Goal: Contribute content: Add original content to the website for others to see

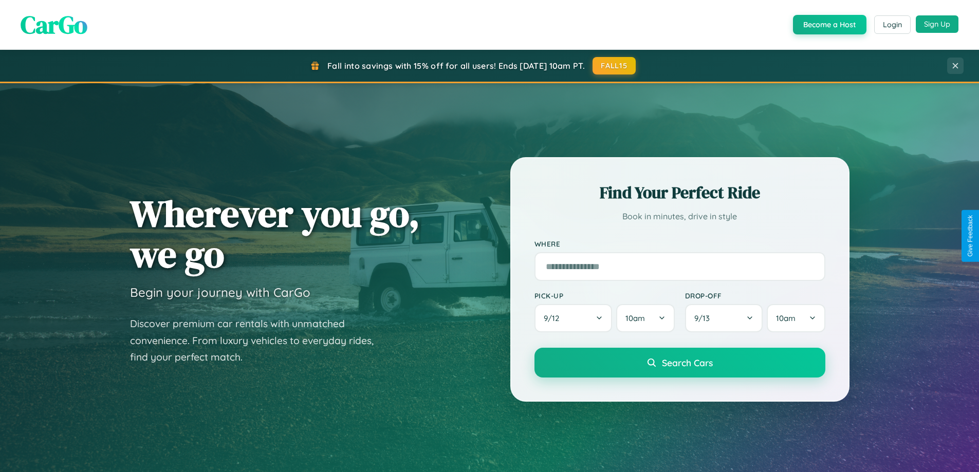
click at [937, 24] on button "Sign Up" at bounding box center [937, 23] width 43 height 17
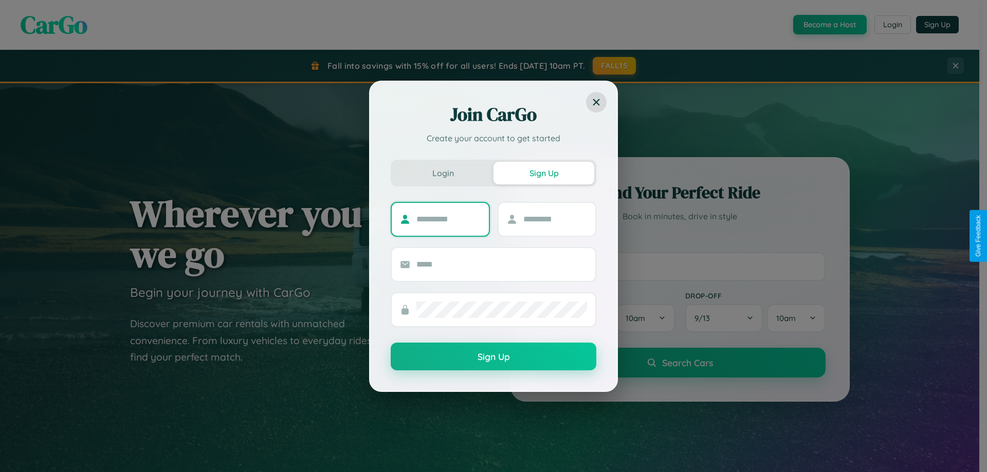
click at [448, 219] on input "text" at bounding box center [448, 219] width 64 height 16
type input "*****"
click at [555, 219] on input "text" at bounding box center [555, 219] width 64 height 16
type input "******"
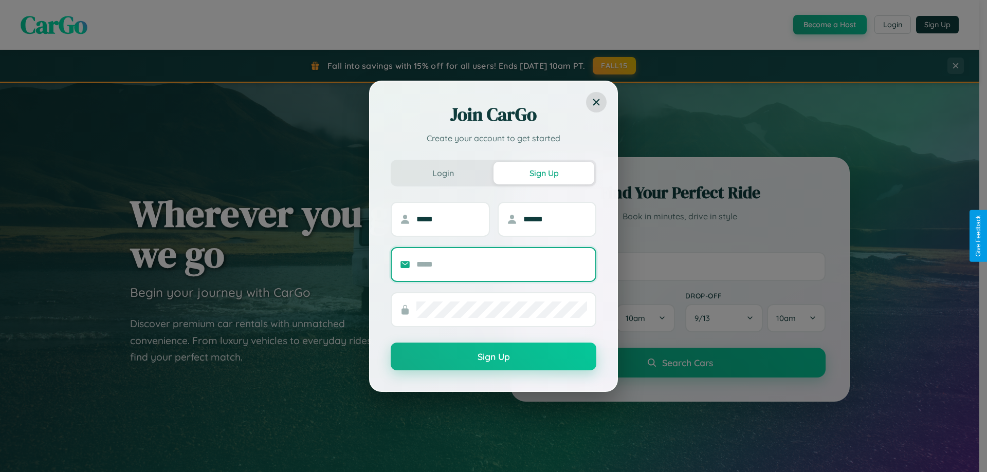
click at [502, 264] on input "text" at bounding box center [501, 264] width 171 height 16
type input "**********"
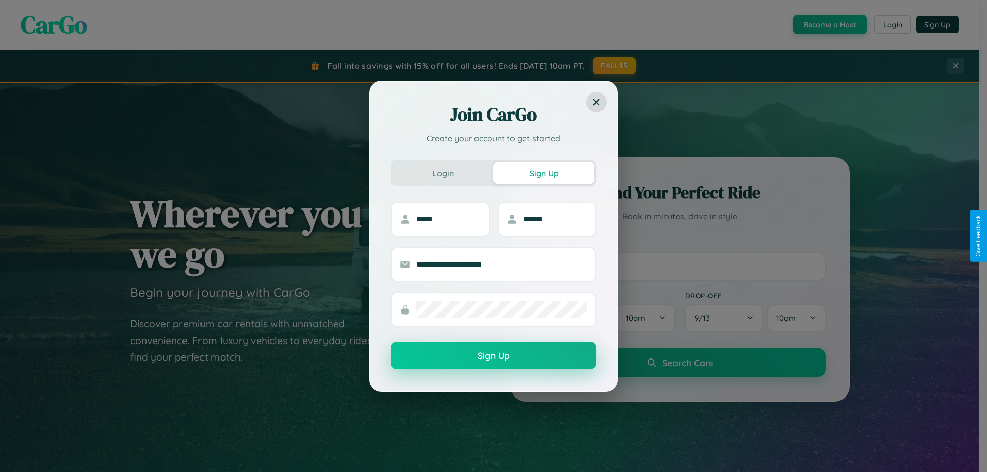
click at [493, 356] on button "Sign Up" at bounding box center [494, 356] width 206 height 28
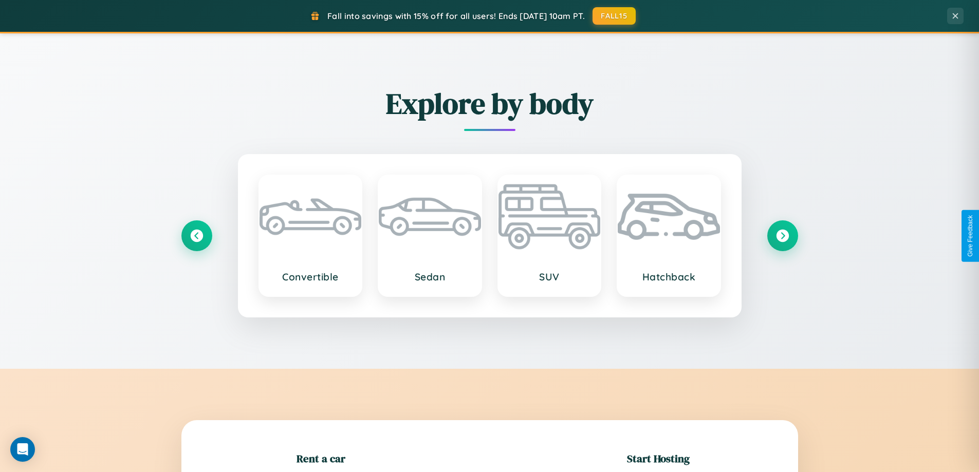
scroll to position [222, 0]
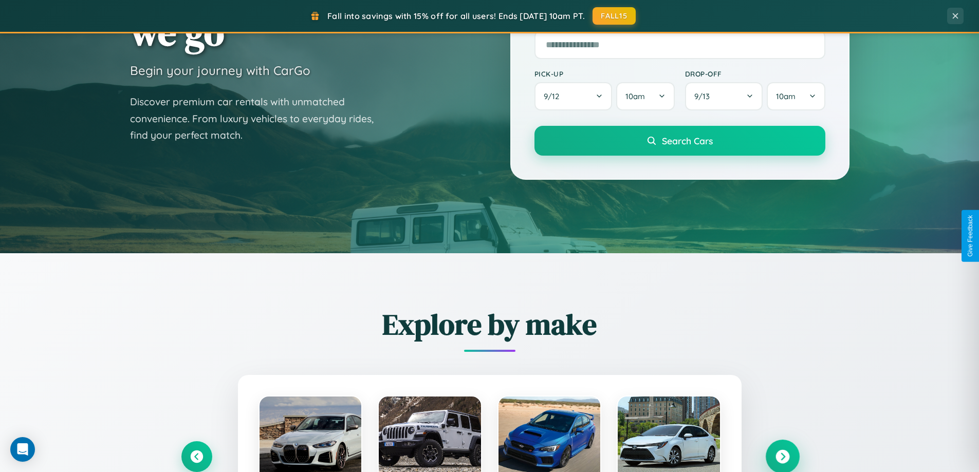
click at [782, 457] on icon at bounding box center [783, 457] width 14 height 14
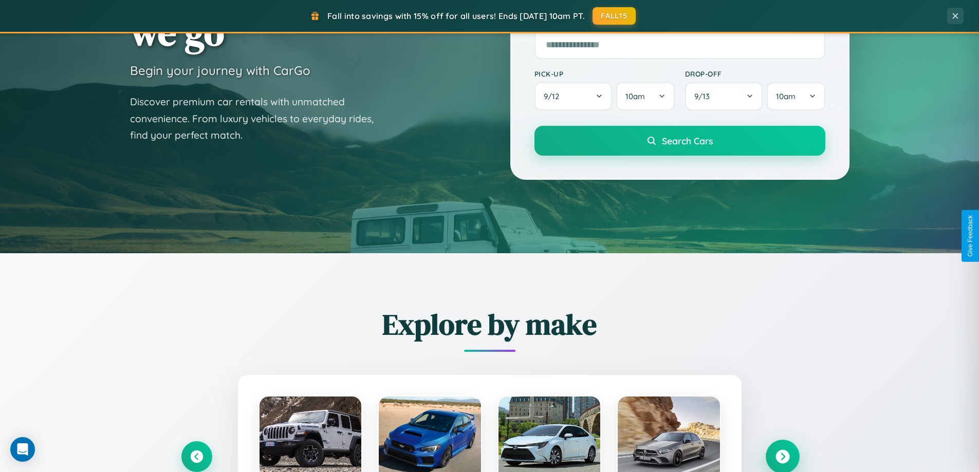
click at [782, 456] on icon at bounding box center [783, 457] width 14 height 14
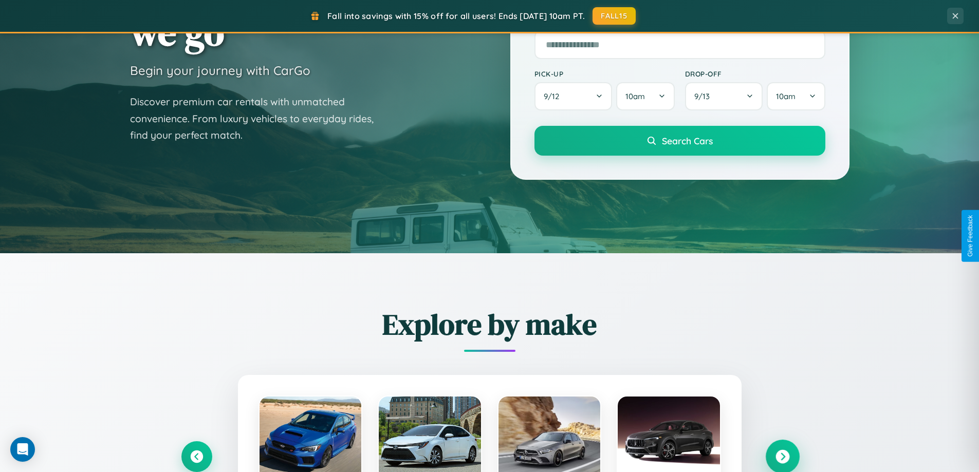
click at [782, 456] on icon at bounding box center [783, 457] width 14 height 14
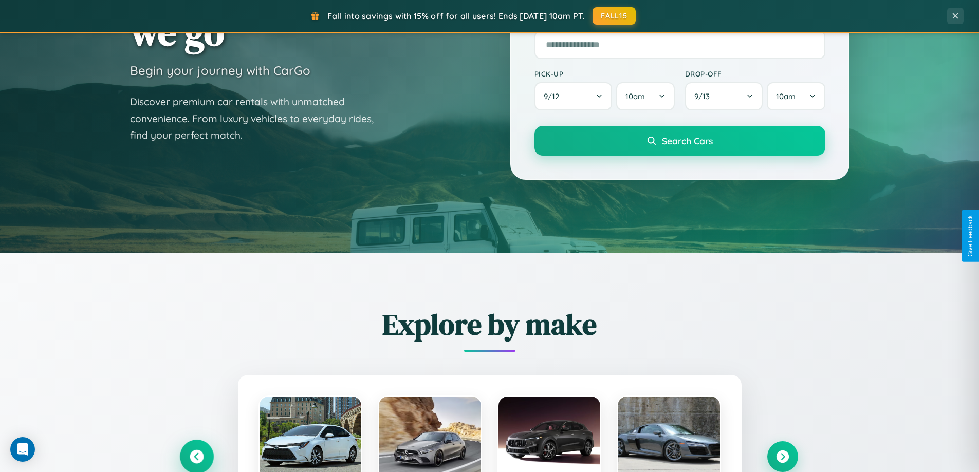
click at [196, 457] on icon at bounding box center [197, 457] width 14 height 14
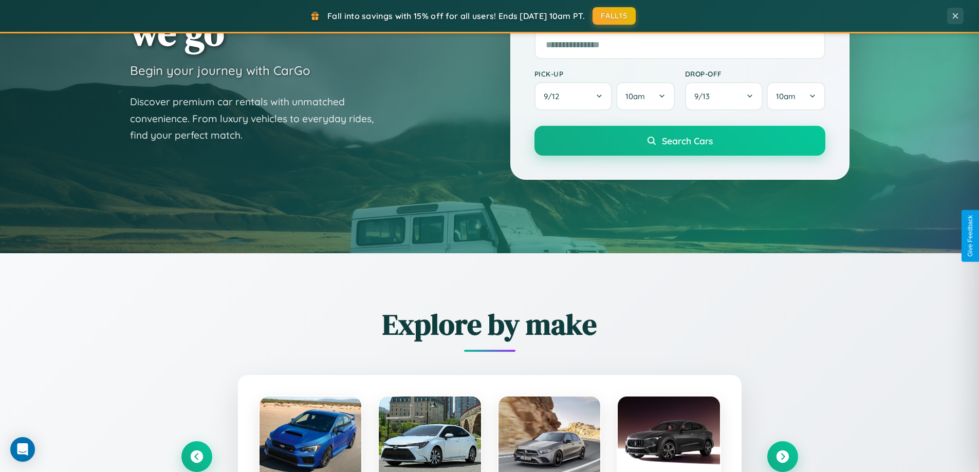
scroll to position [0, 0]
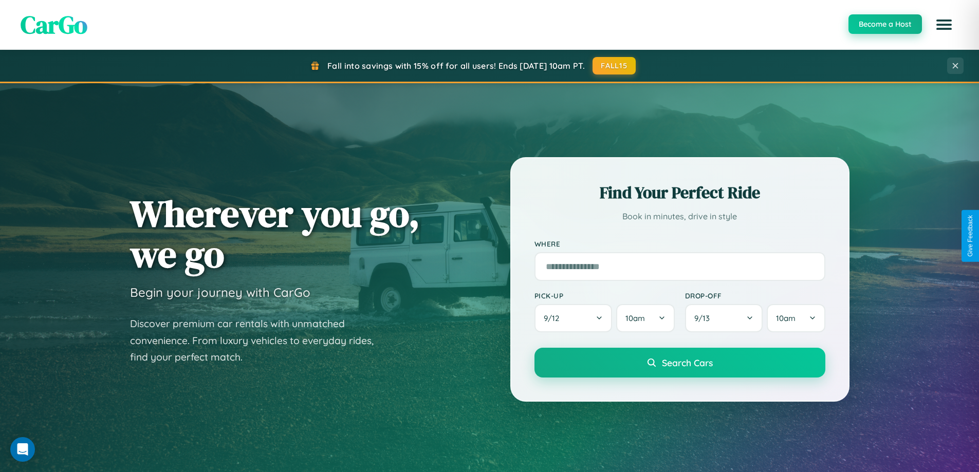
click at [885, 25] on button "Become a Host" at bounding box center [886, 24] width 74 height 20
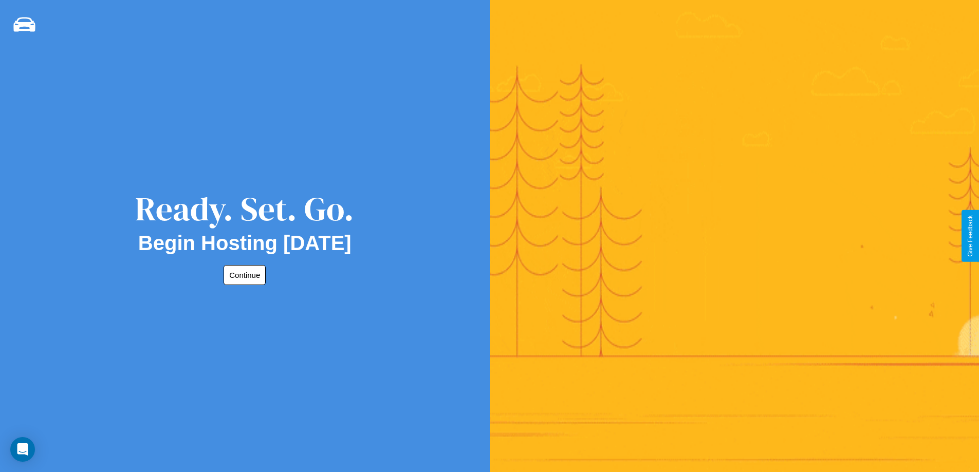
click at [243, 275] on button "Continue" at bounding box center [245, 275] width 42 height 20
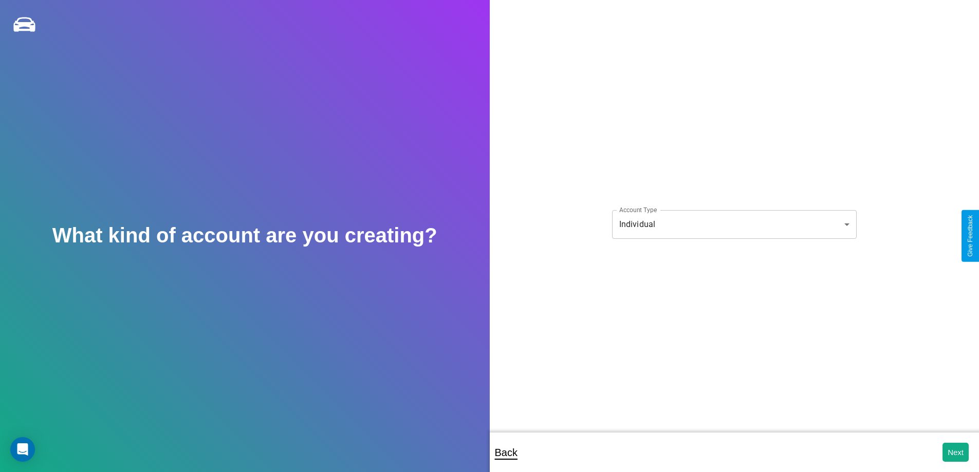
click at [734, 224] on body "**********" at bounding box center [489, 243] width 979 height 486
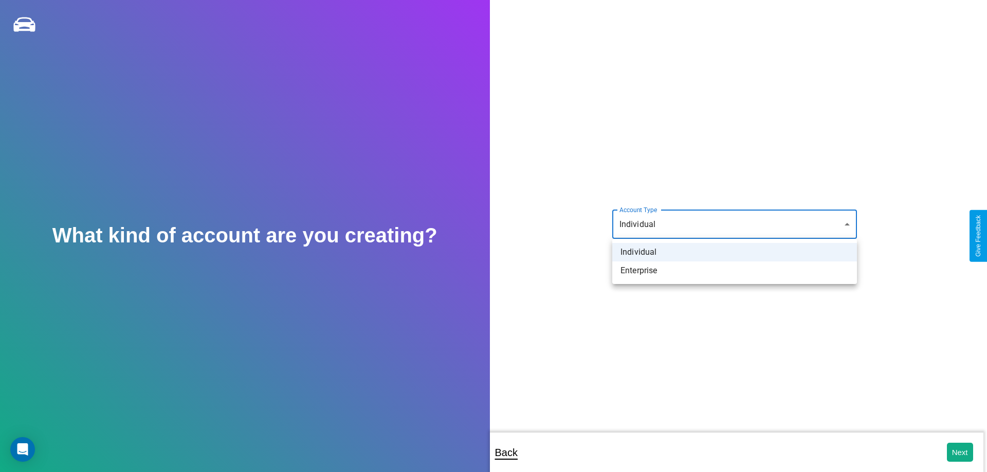
click at [735, 252] on li "Individual" at bounding box center [734, 252] width 245 height 19
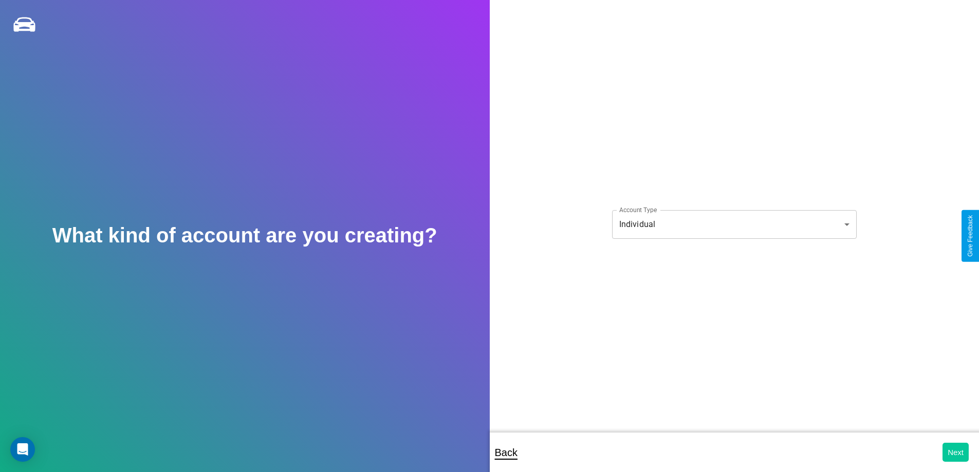
click at [956, 452] on button "Next" at bounding box center [956, 452] width 26 height 19
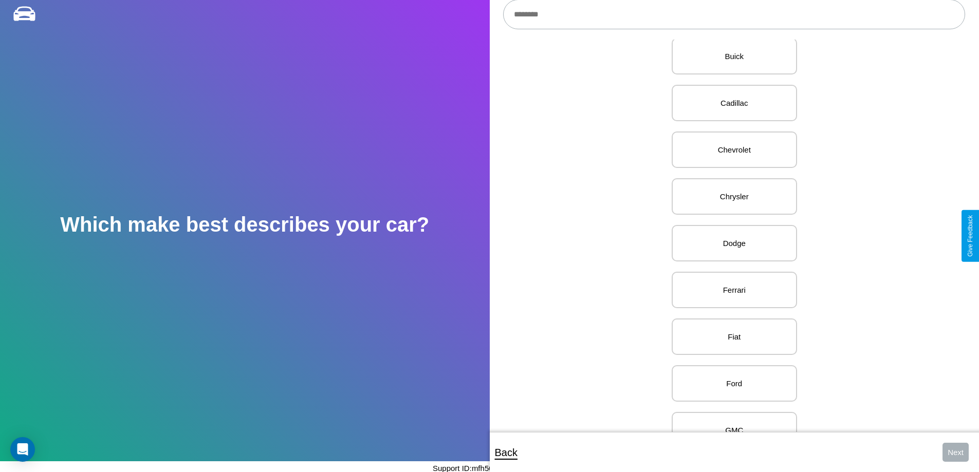
scroll to position [352, 0]
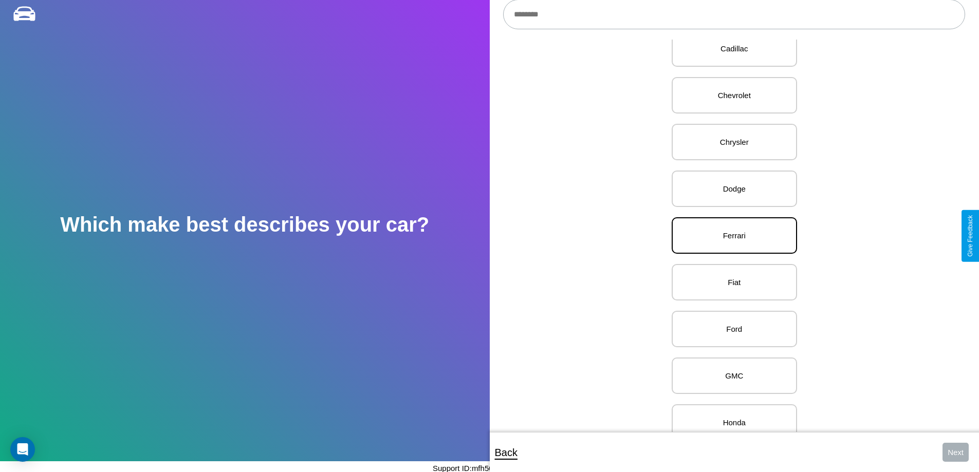
click at [730, 236] on p "Ferrari" at bounding box center [734, 236] width 103 height 14
click at [956, 452] on button "Next" at bounding box center [956, 452] width 26 height 19
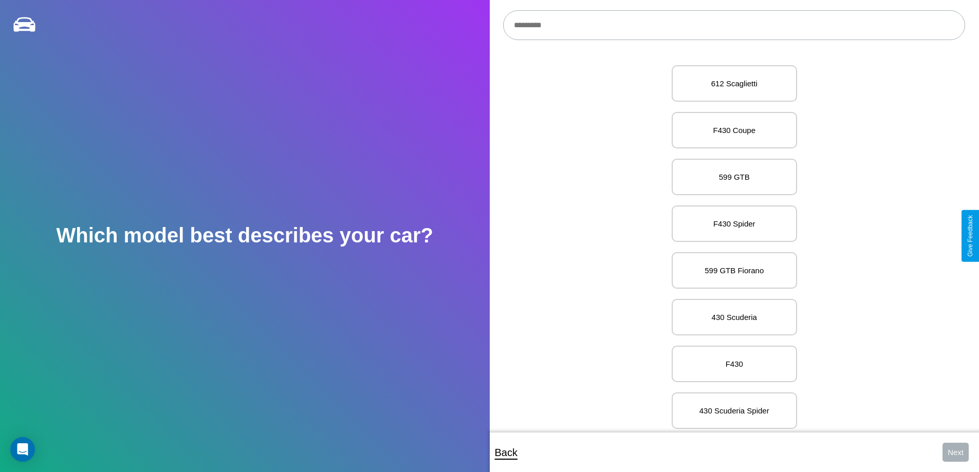
click at [734, 25] on input "text" at bounding box center [734, 25] width 462 height 30
type input "**********"
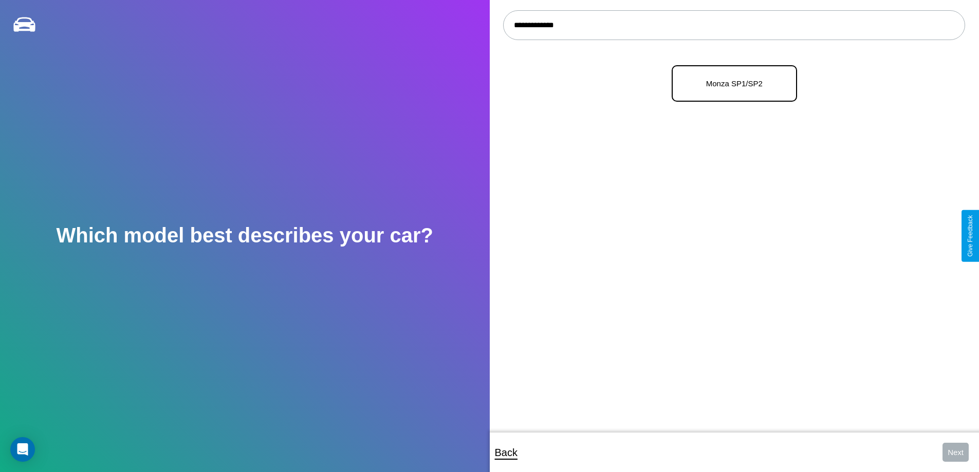
click at [730, 84] on p "Monza SP1/SP2" at bounding box center [734, 84] width 103 height 14
click at [956, 452] on button "Next" at bounding box center [956, 452] width 26 height 19
